Goal: Browse casually: Explore the website without a specific task or goal

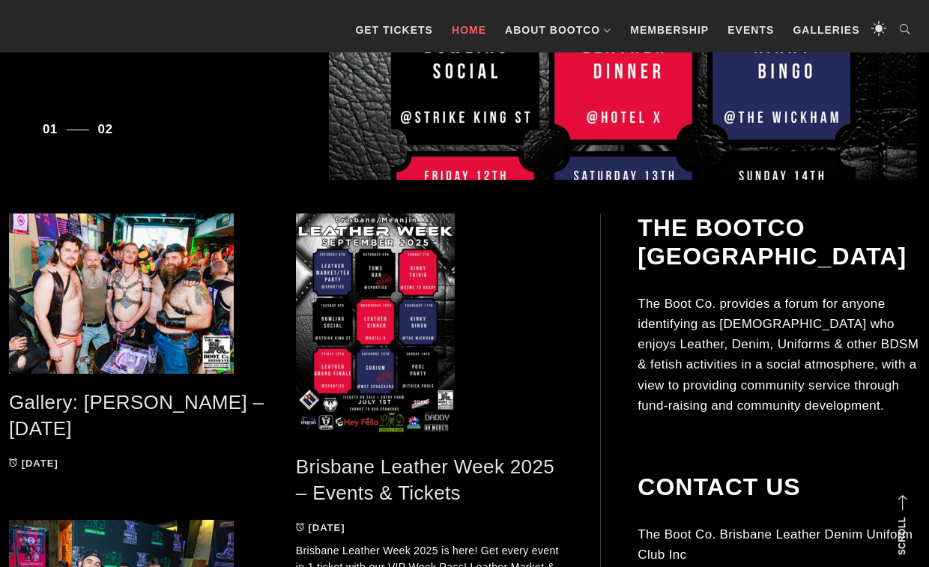
scroll to position [547, 0]
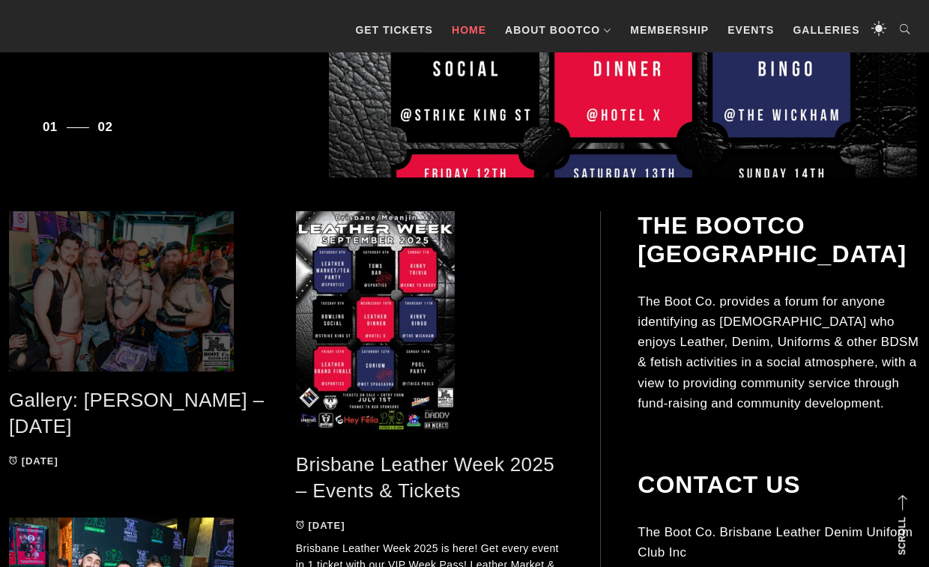
click at [165, 291] on span at bounding box center [142, 291] width 266 height 160
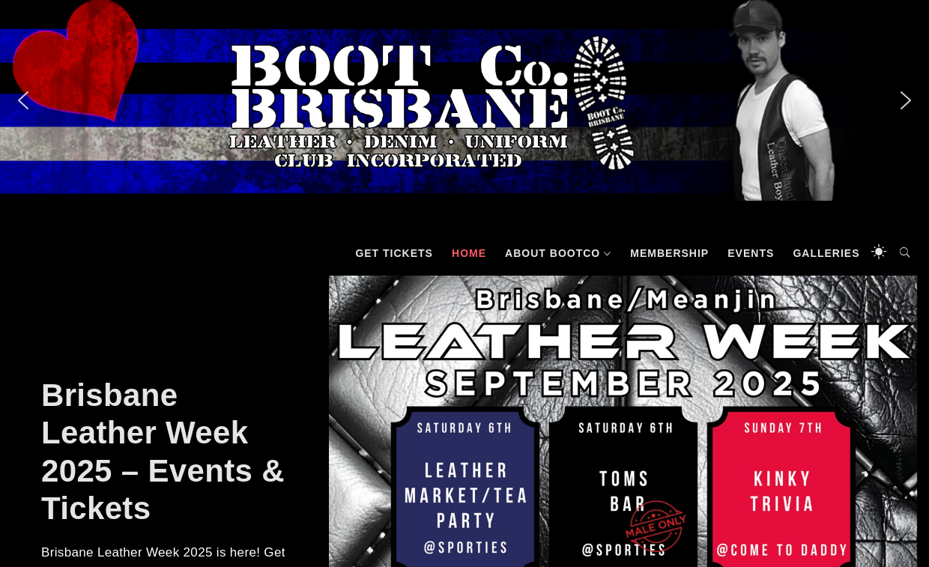
scroll to position [0, 0]
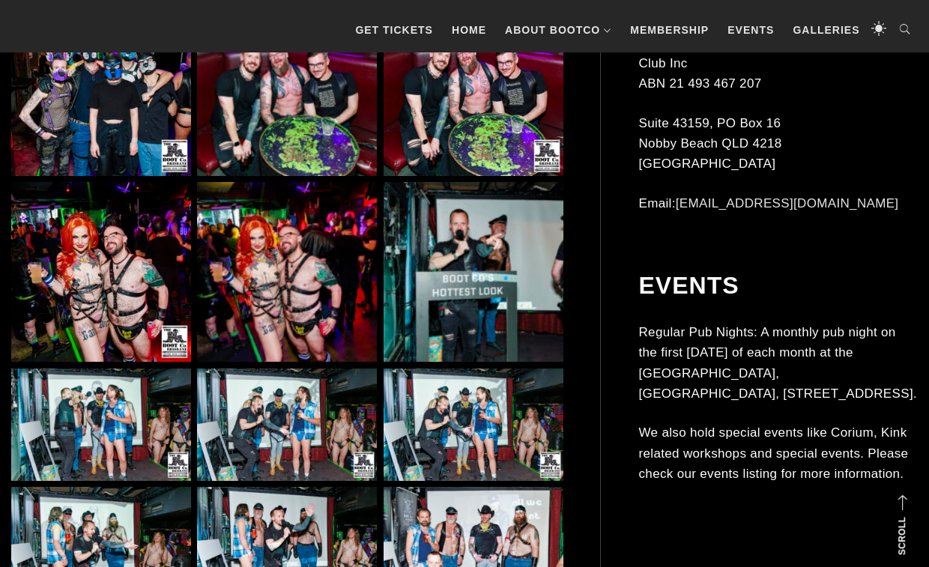
scroll to position [1197, 0]
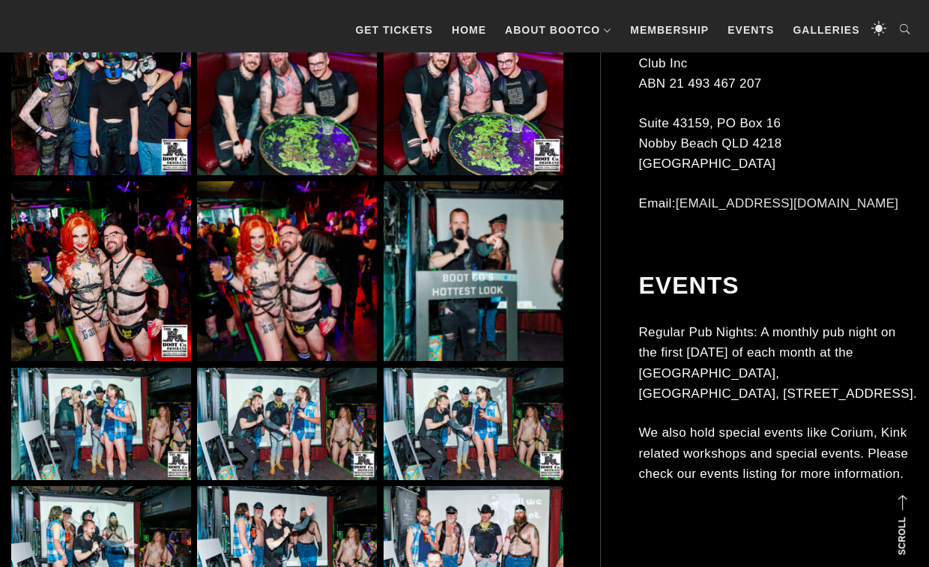
click at [297, 286] on img at bounding box center [287, 271] width 180 height 180
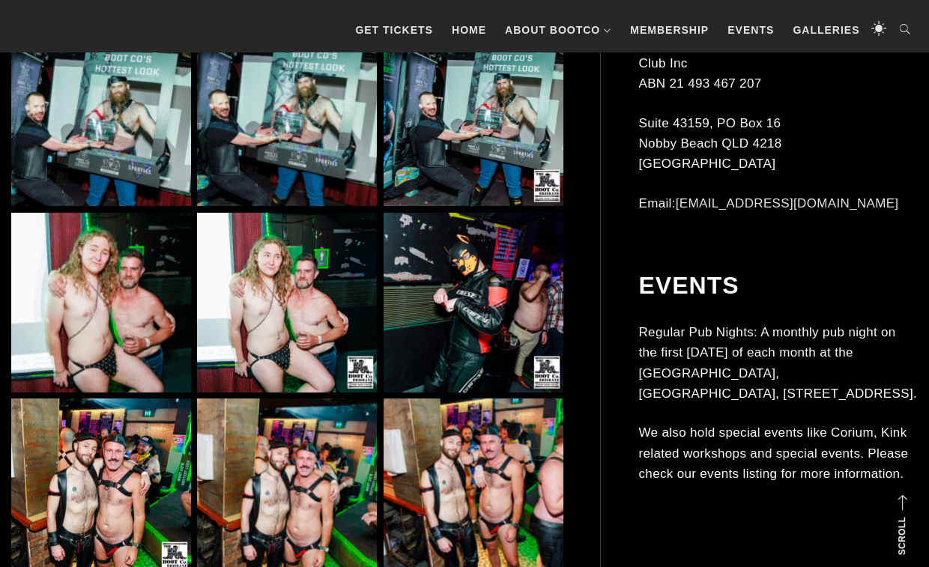
scroll to position [2106, 0]
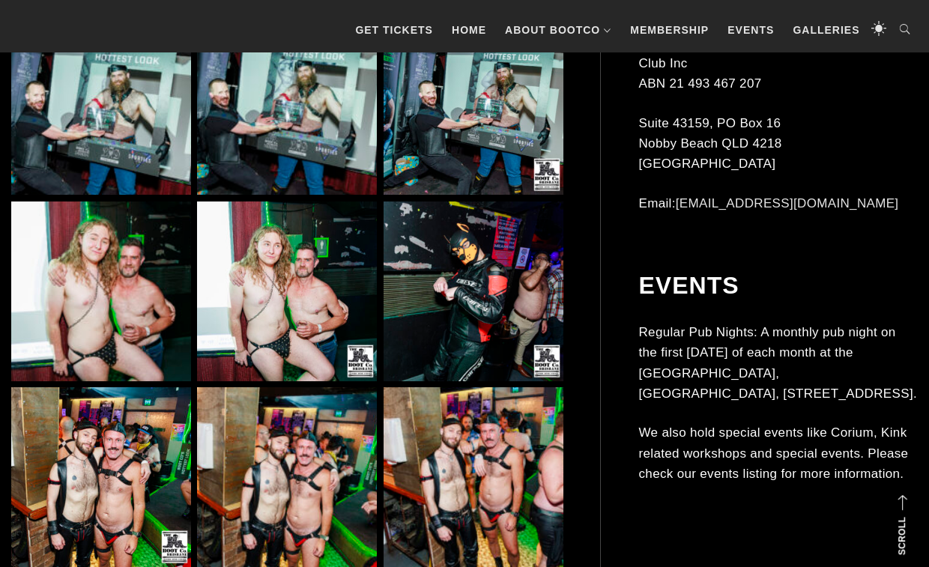
click at [290, 288] on img at bounding box center [287, 291] width 180 height 180
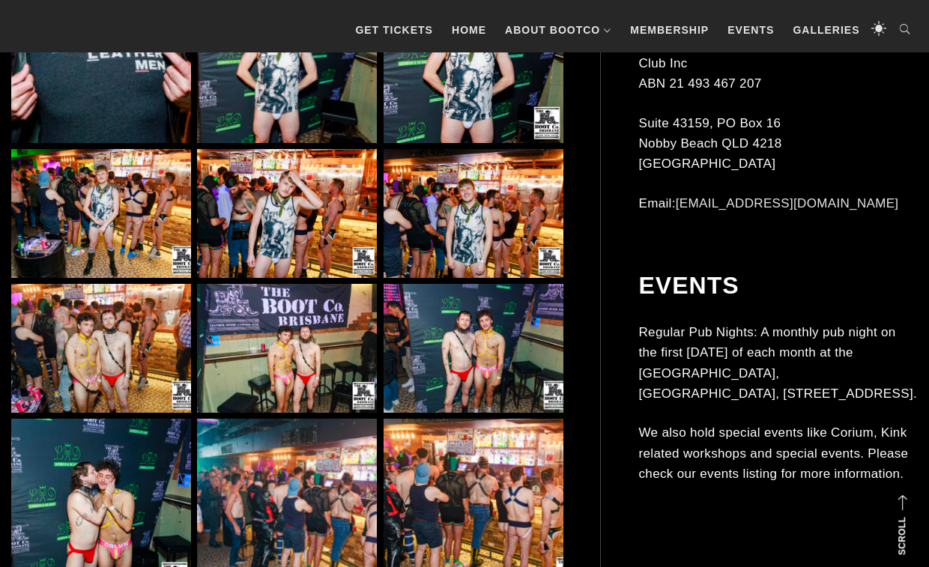
scroll to position [6247, 0]
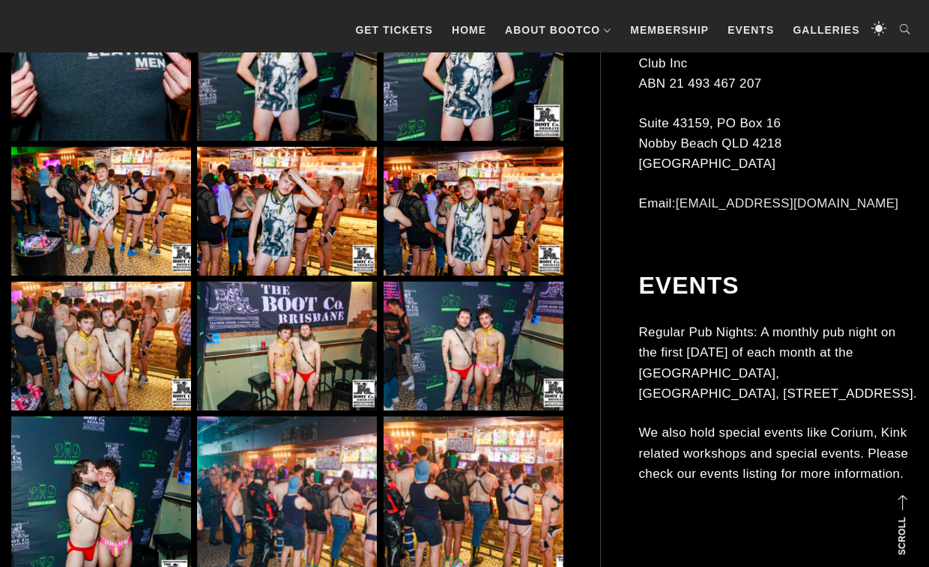
click at [133, 318] on img at bounding box center [101, 346] width 180 height 128
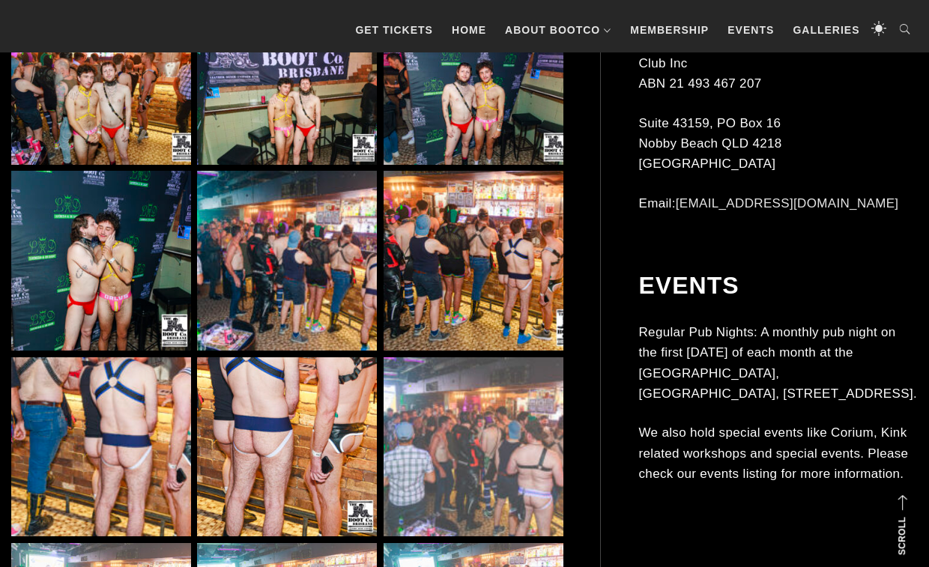
scroll to position [6494, 0]
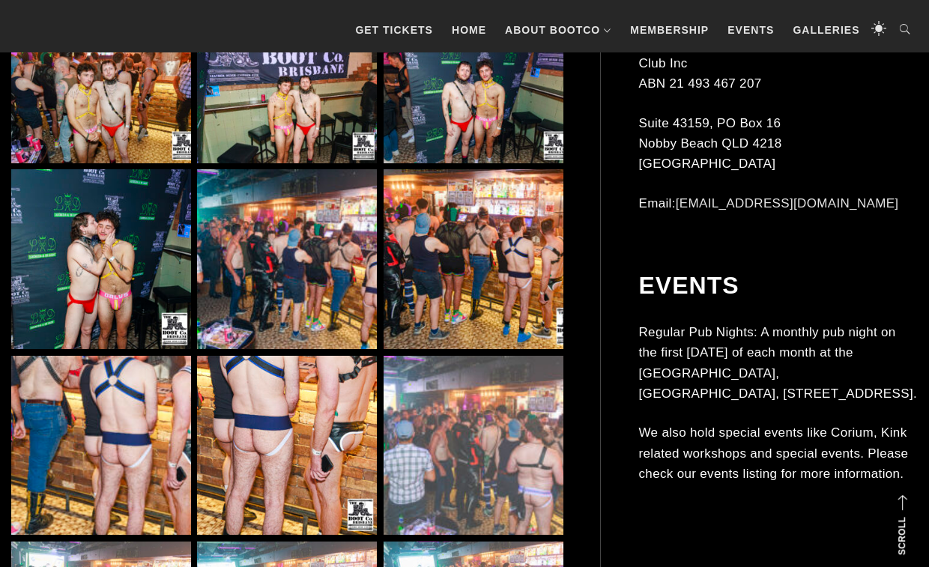
click at [294, 271] on img at bounding box center [287, 259] width 180 height 180
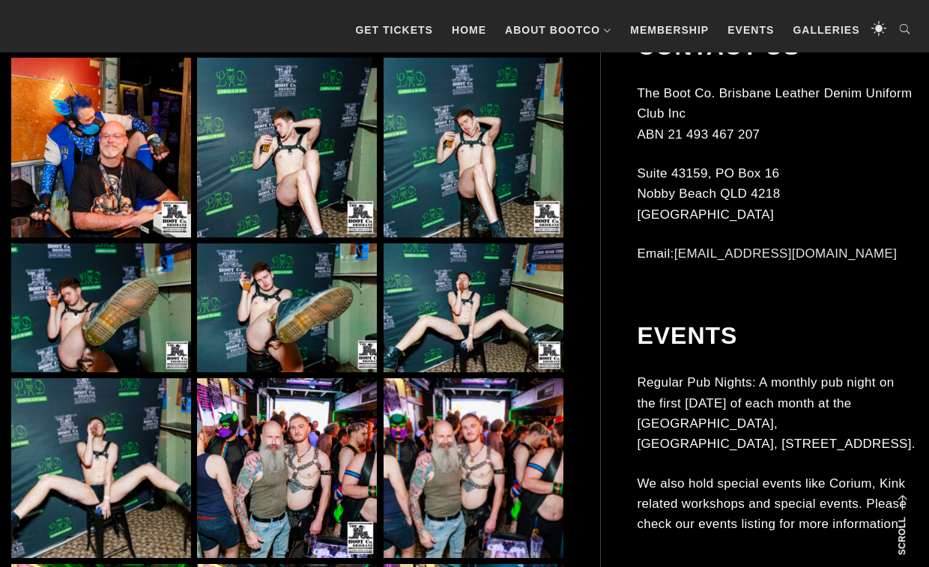
scroll to position [7340, 0]
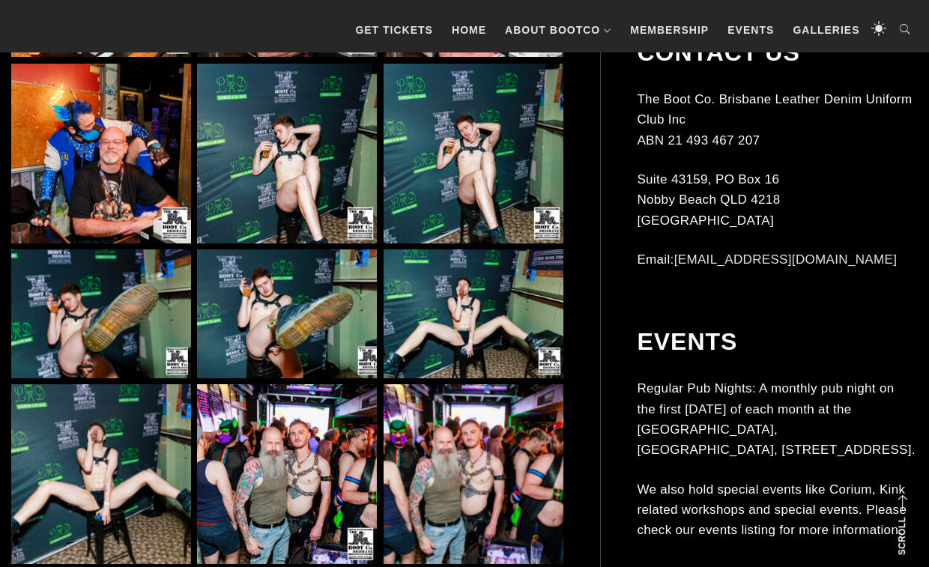
click at [294, 148] on img at bounding box center [287, 154] width 180 height 180
click at [418, 261] on img at bounding box center [473, 313] width 180 height 128
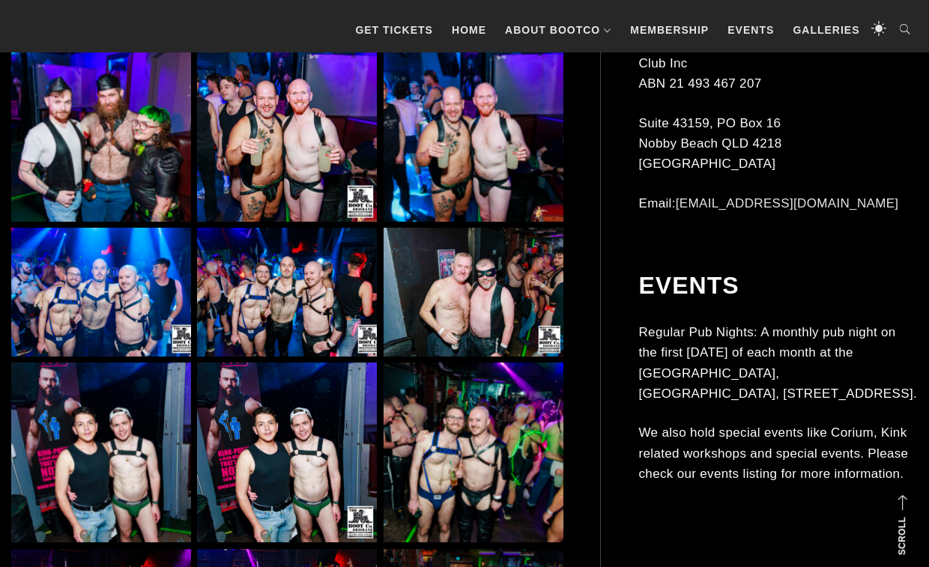
scroll to position [9757, 0]
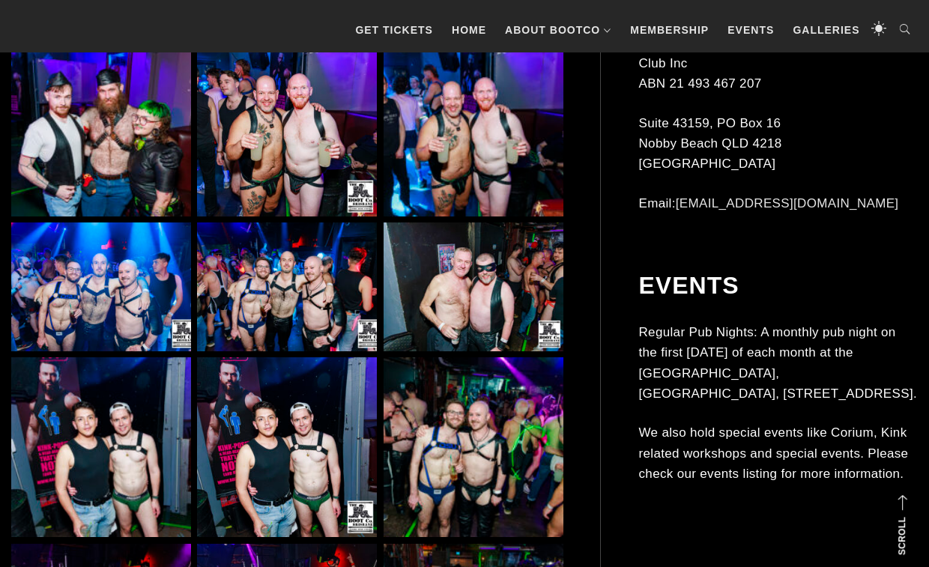
click at [289, 252] on img at bounding box center [287, 286] width 180 height 128
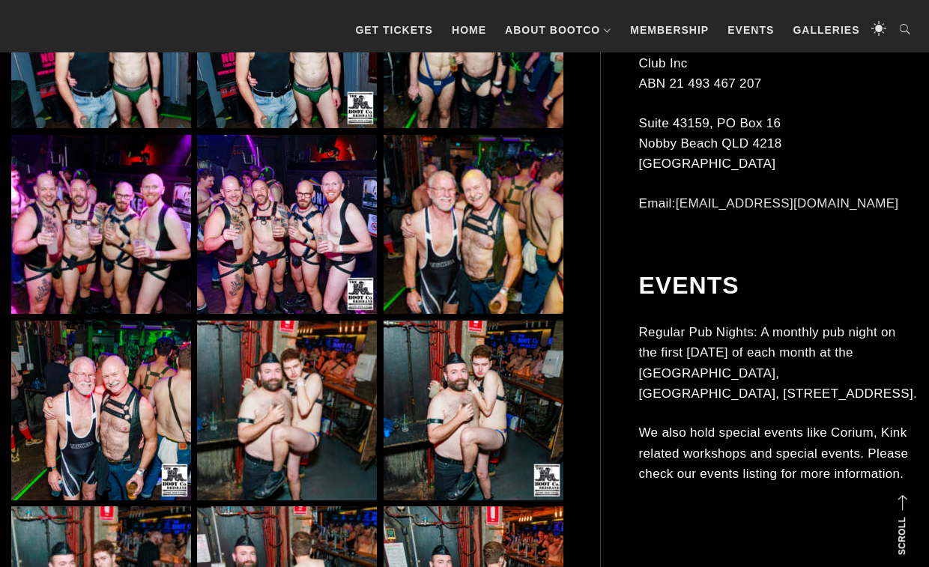
scroll to position [10168, 0]
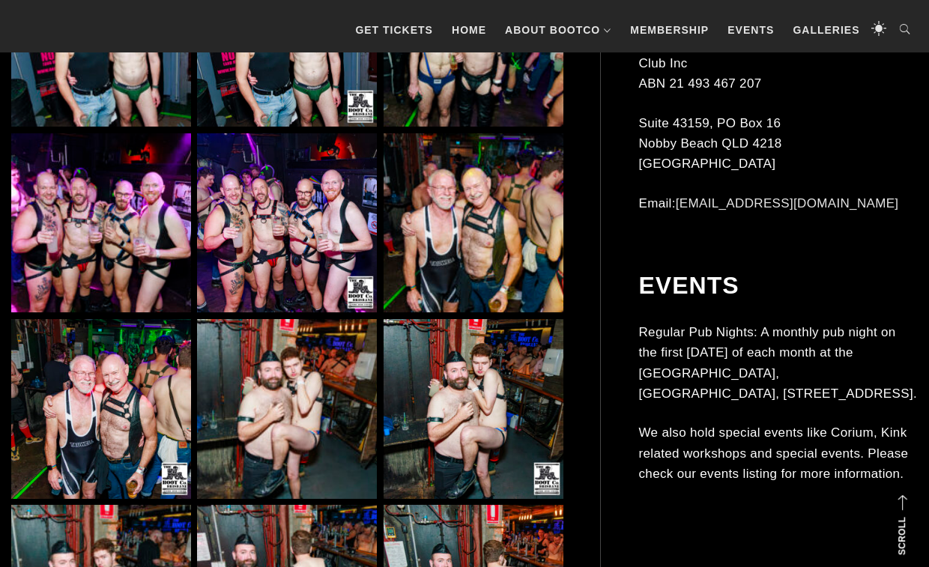
click at [306, 184] on img at bounding box center [287, 223] width 180 height 180
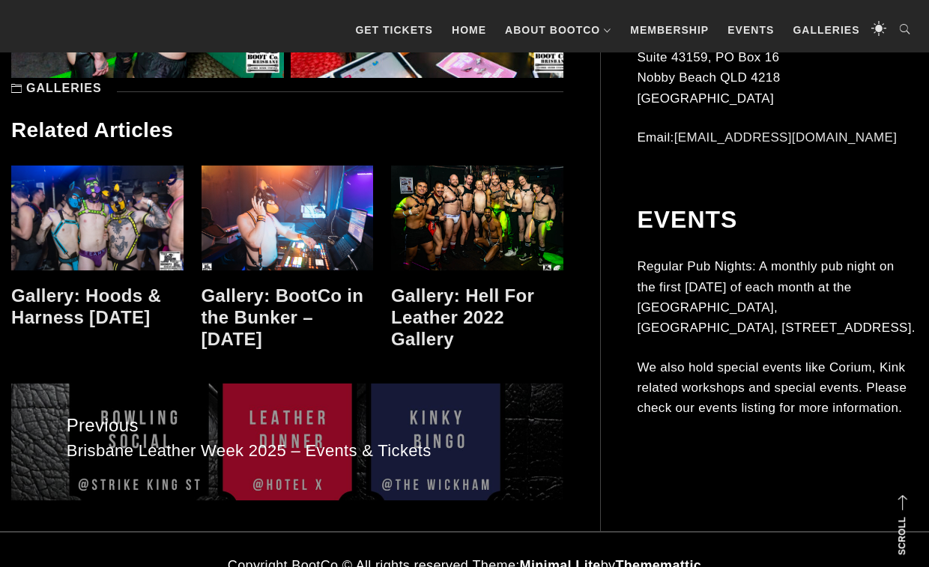
scroll to position [11163, 0]
